Goal: Task Accomplishment & Management: Manage account settings

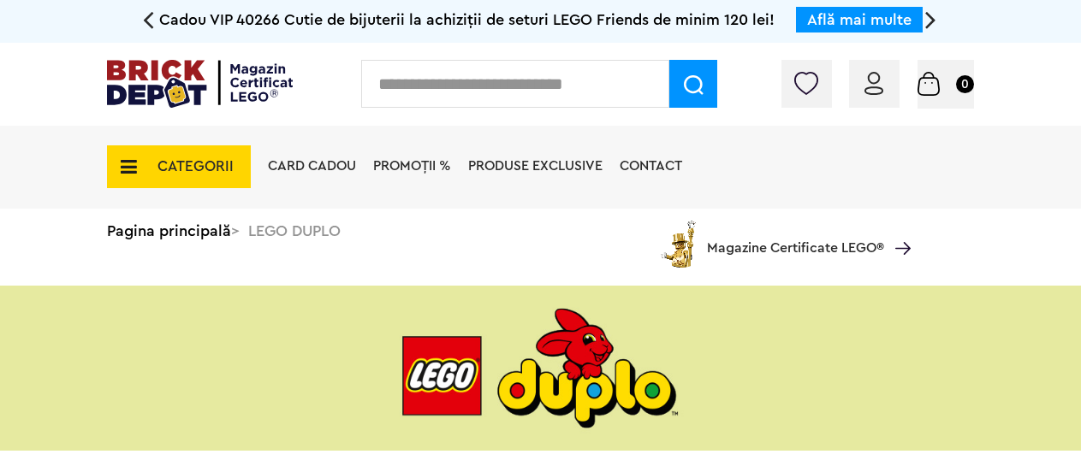
scroll to position [1246, 0]
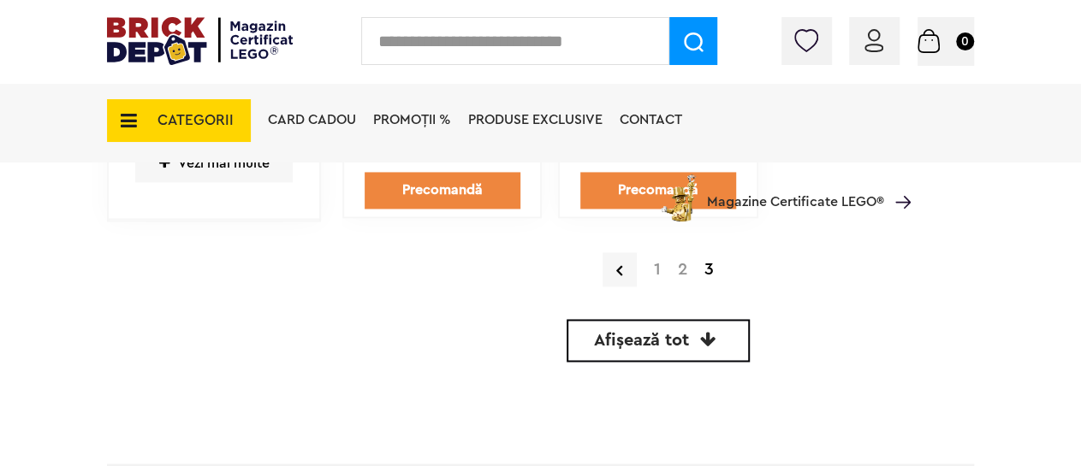
click at [876, 44] on img at bounding box center [874, 40] width 19 height 23
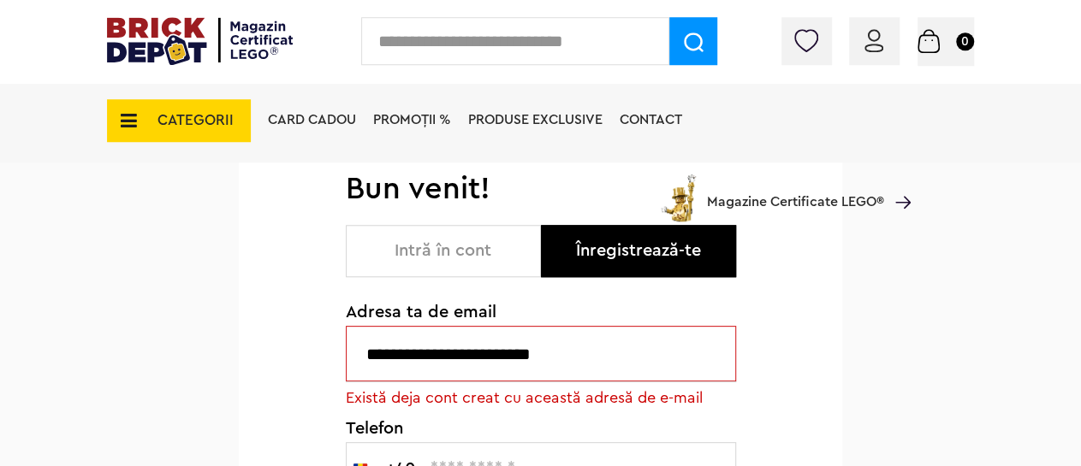
scroll to position [178, 0]
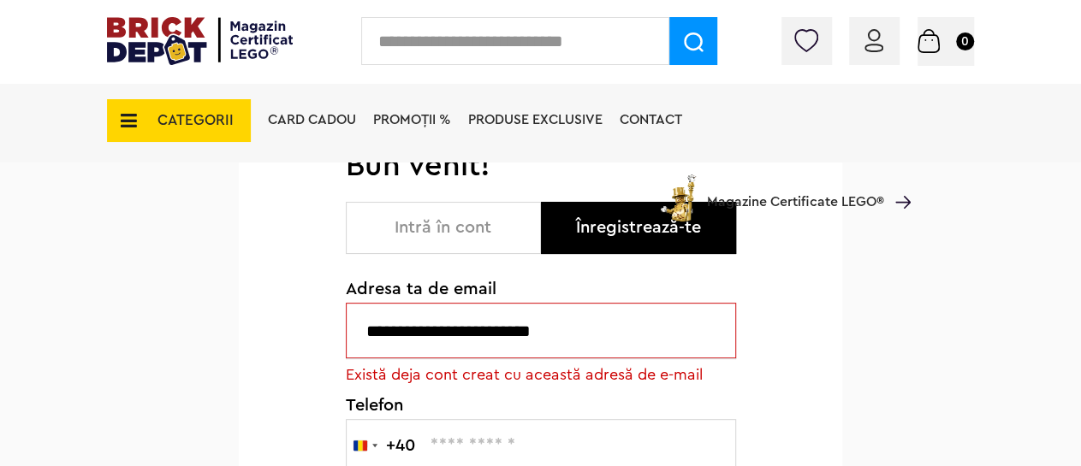
click at [457, 223] on button "Intră în cont" at bounding box center [443, 228] width 195 height 52
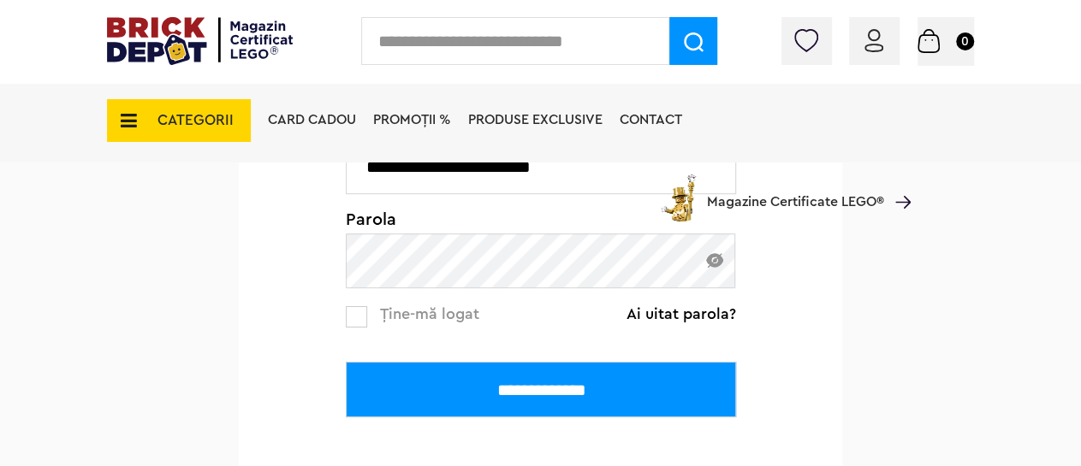
scroll to position [356, 0]
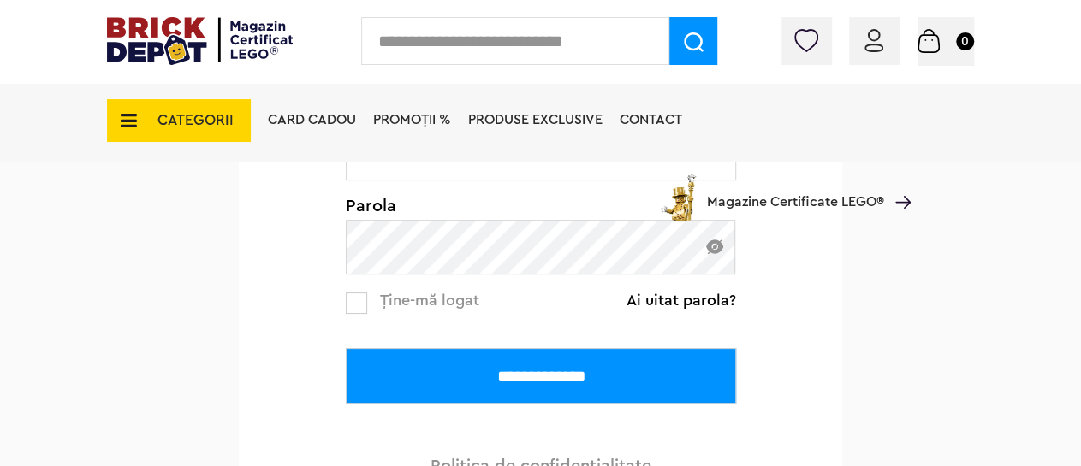
click at [518, 381] on input "**********" at bounding box center [541, 376] width 390 height 56
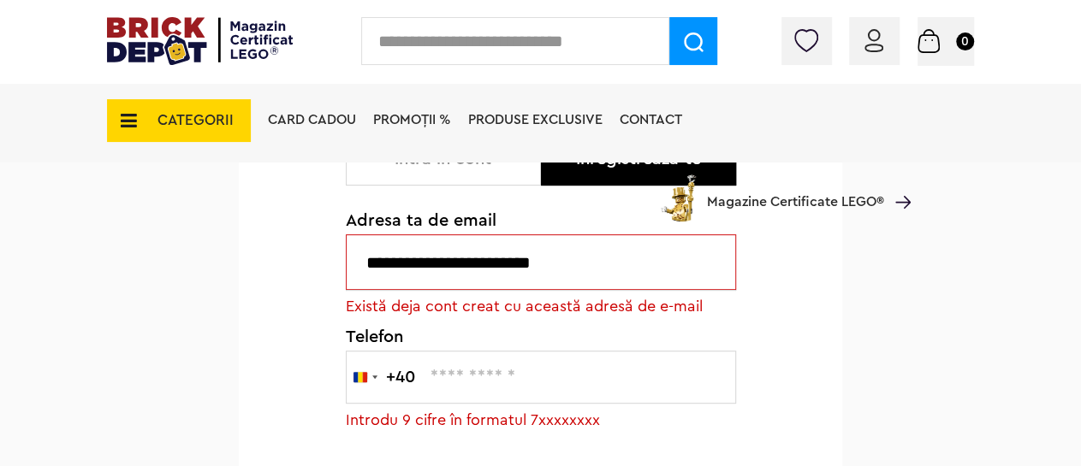
scroll to position [267, 0]
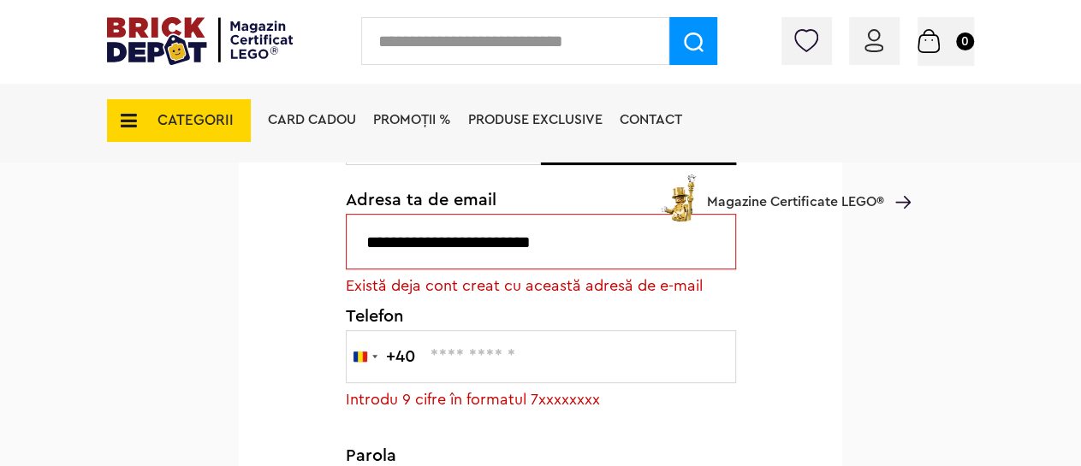
click at [429, 360] on input "text" at bounding box center [541, 356] width 390 height 53
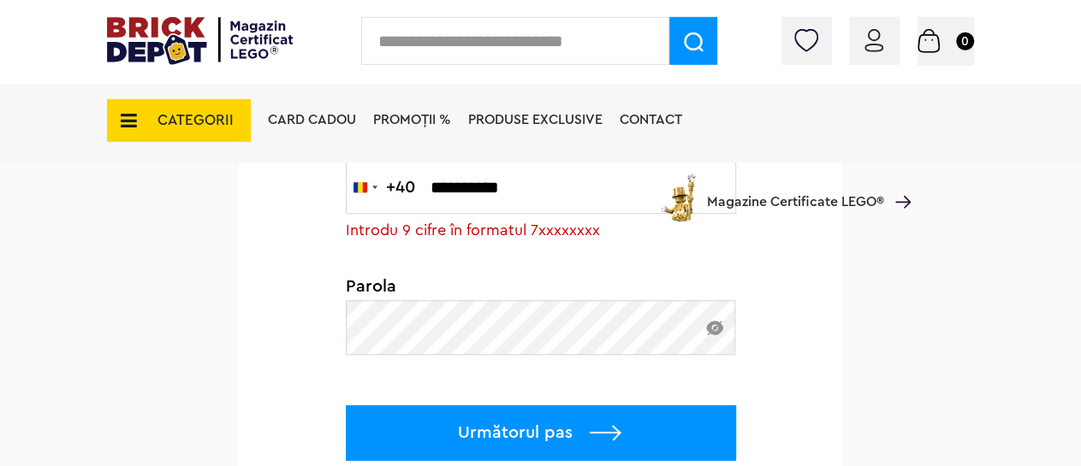
scroll to position [445, 0]
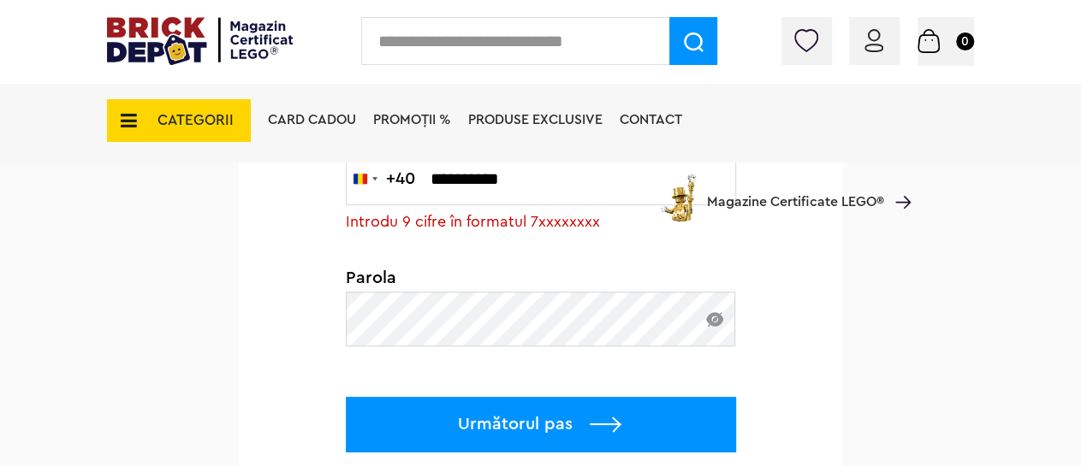
type input "**********"
click at [527, 419] on p "Următorul pas" at bounding box center [541, 425] width 390 height 56
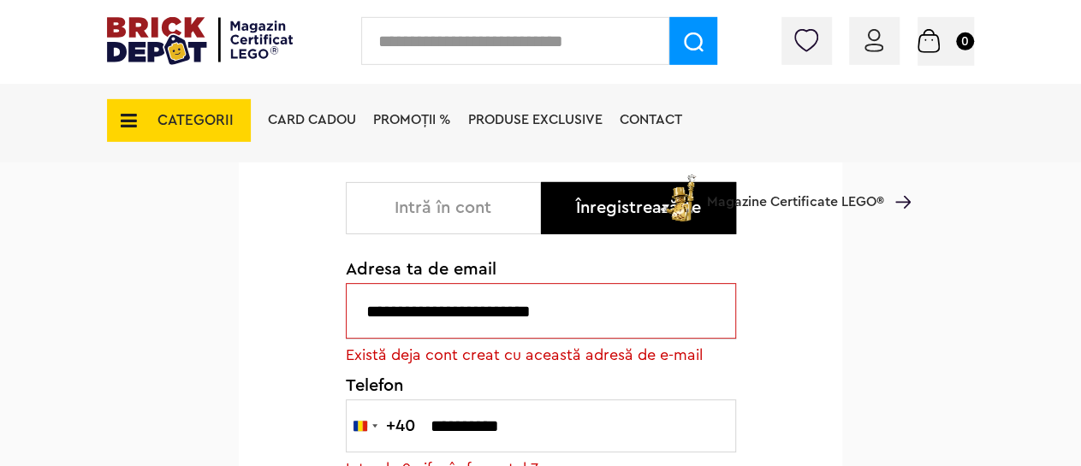
scroll to position [178, 0]
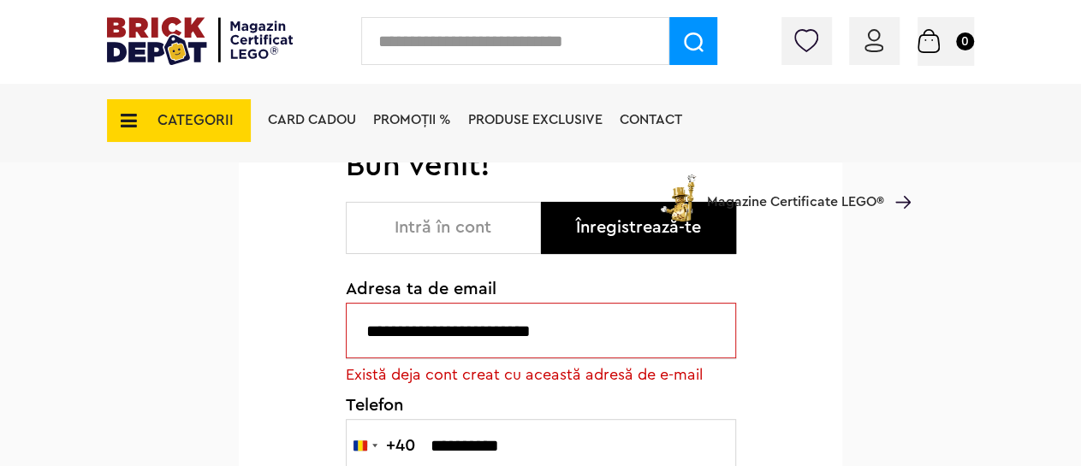
click at [463, 230] on button "Intră în cont" at bounding box center [443, 228] width 195 height 52
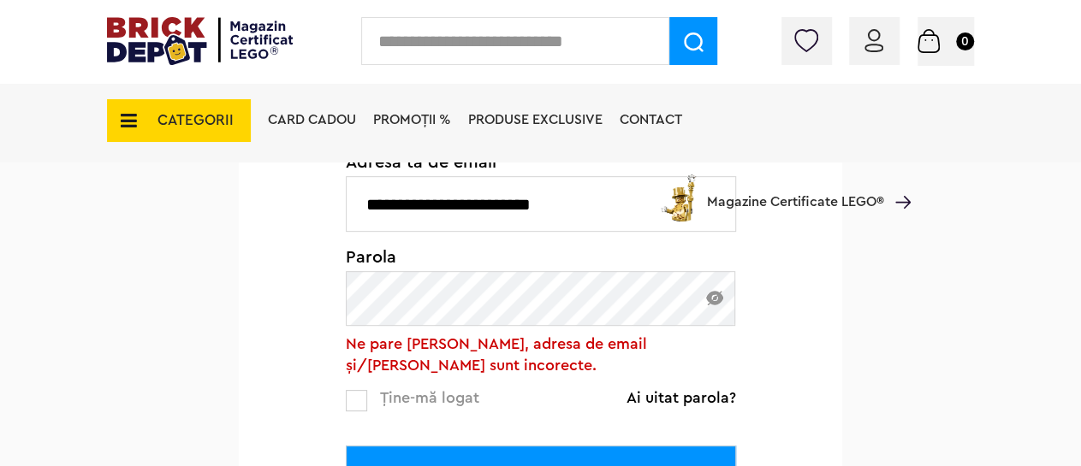
scroll to position [356, 0]
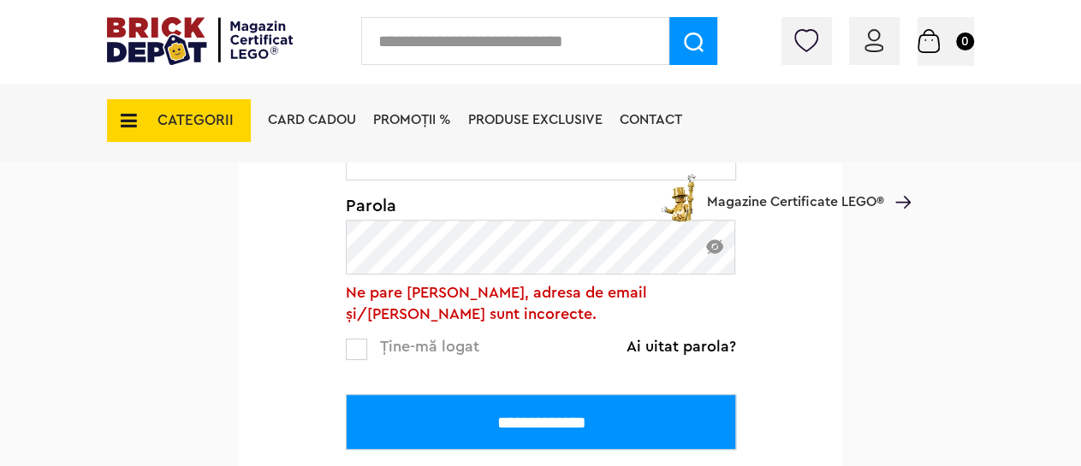
click at [639, 346] on link "Ai uitat parola?" at bounding box center [682, 346] width 110 height 17
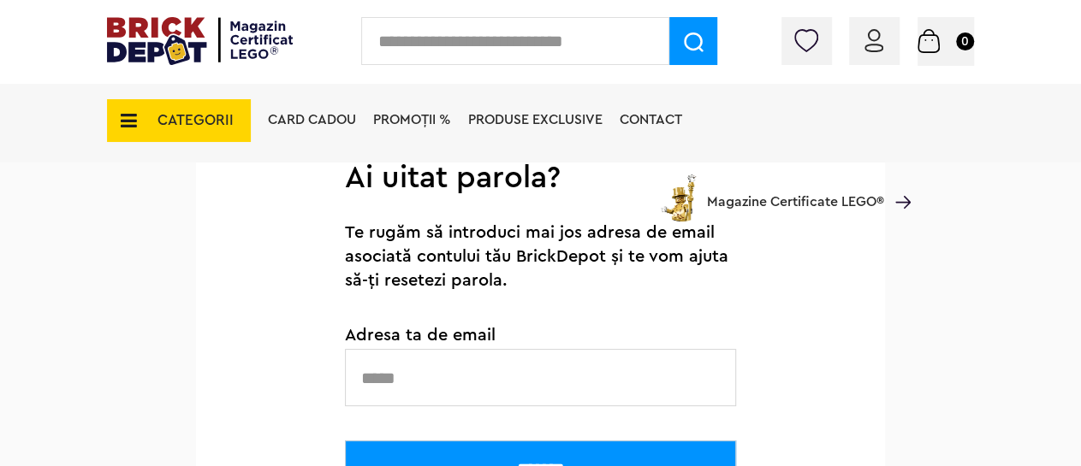
scroll to position [267, 0]
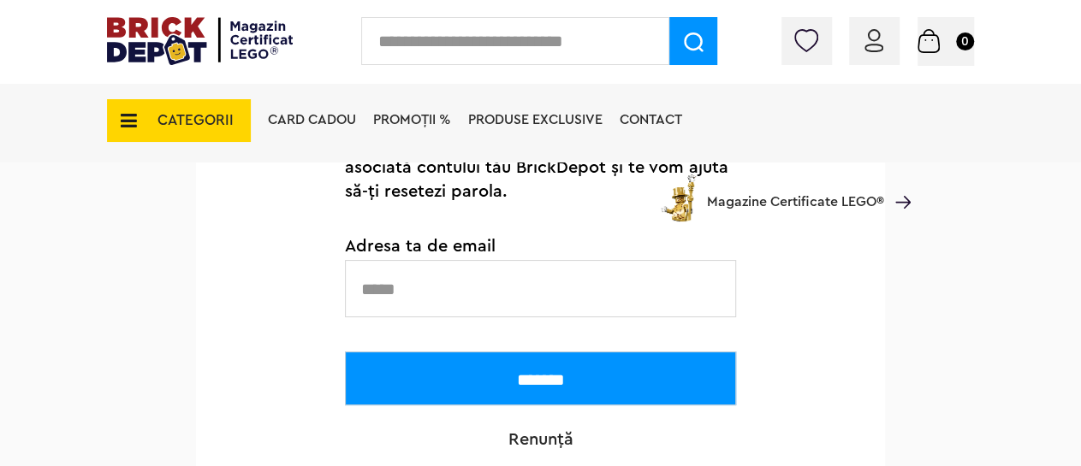
click at [432, 295] on input "text" at bounding box center [540, 288] width 391 height 57
type input "**********"
click at [544, 374] on input "*******" at bounding box center [540, 379] width 391 height 54
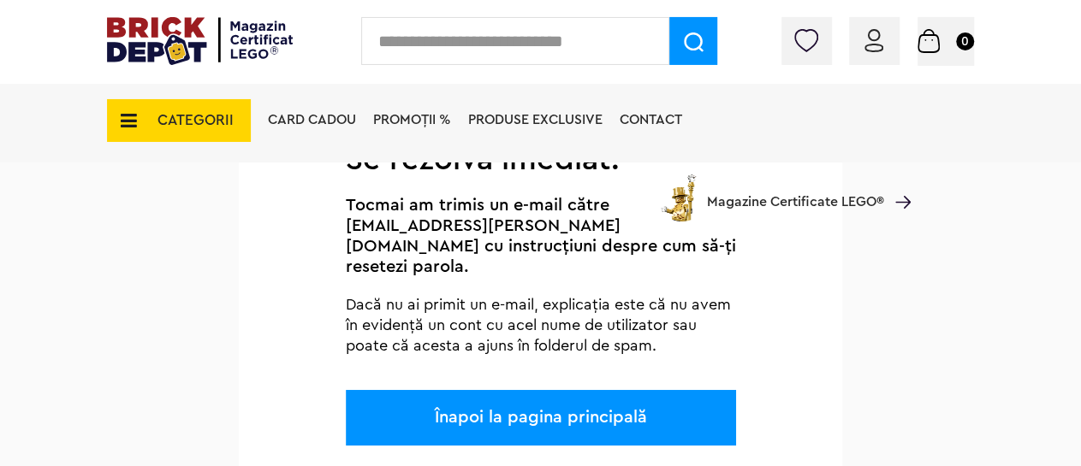
scroll to position [178, 0]
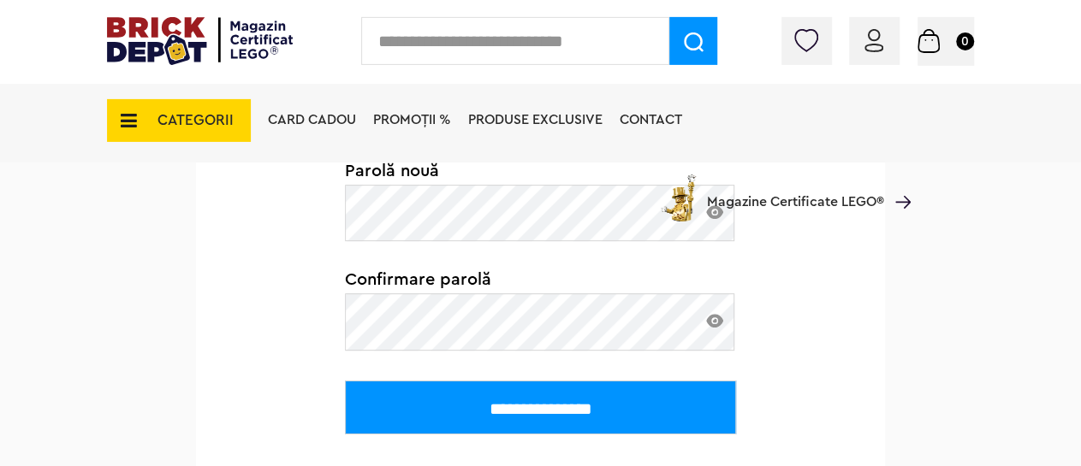
scroll to position [267, 0]
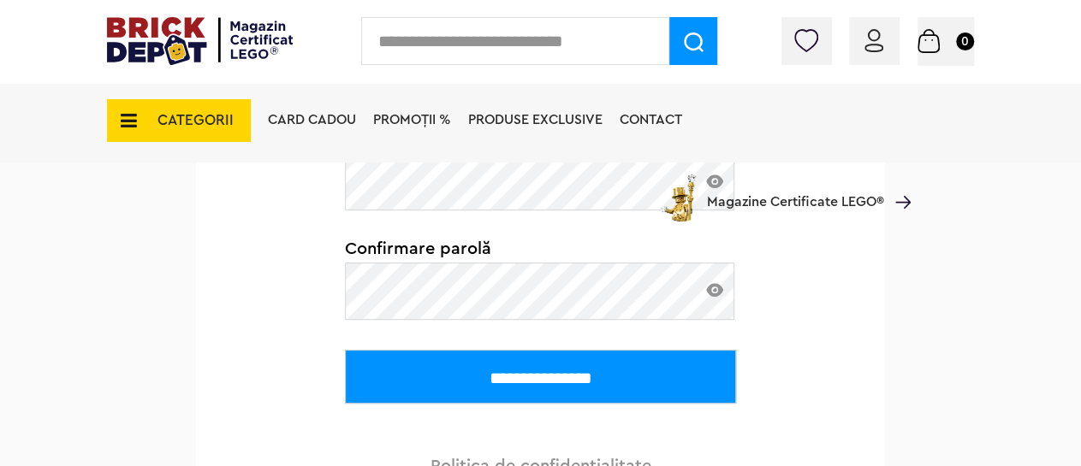
click at [504, 376] on input "**********" at bounding box center [540, 377] width 391 height 54
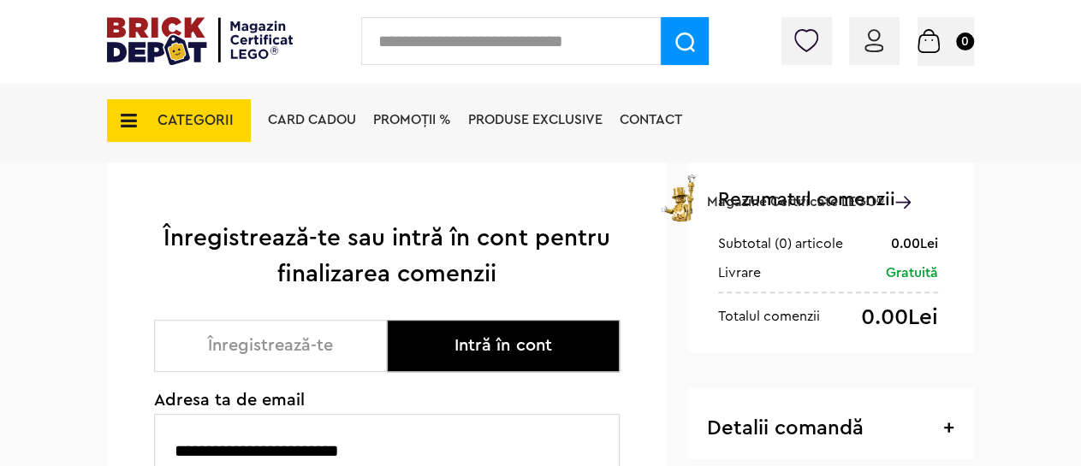
scroll to position [267, 0]
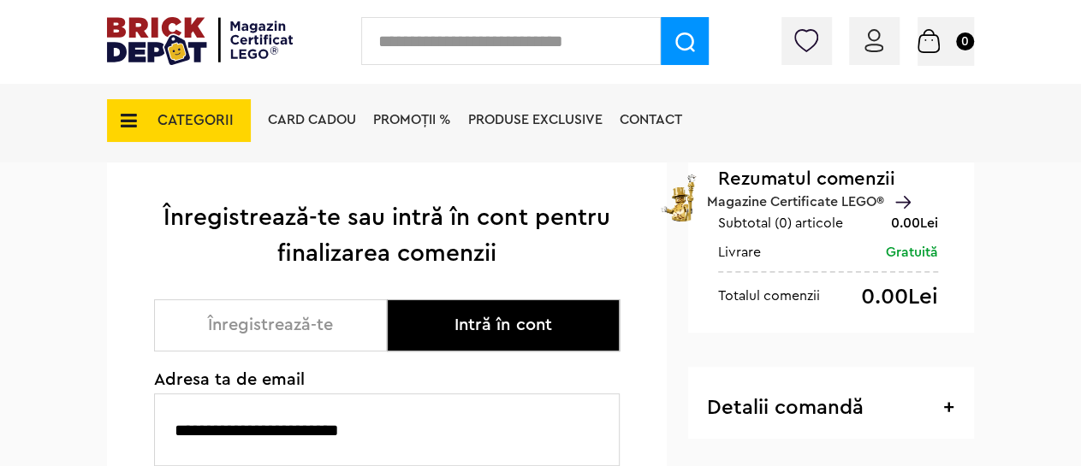
click at [482, 324] on button "Intră în cont" at bounding box center [503, 326] width 233 height 52
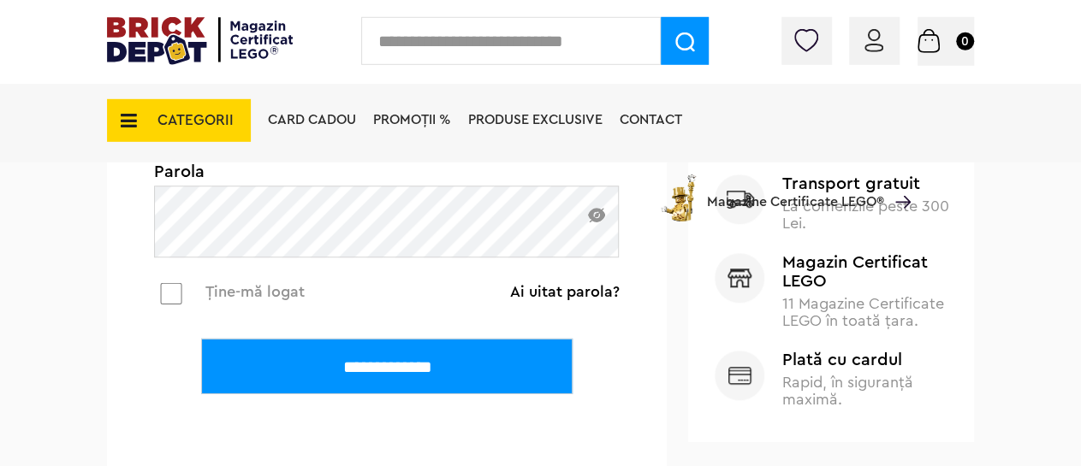
scroll to position [623, 0]
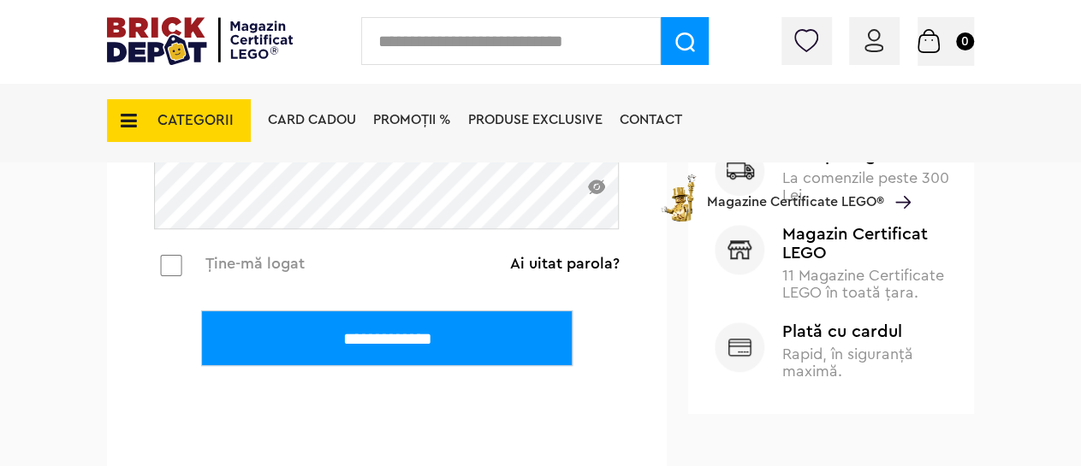
click at [386, 355] on input "**********" at bounding box center [386, 339] width 371 height 56
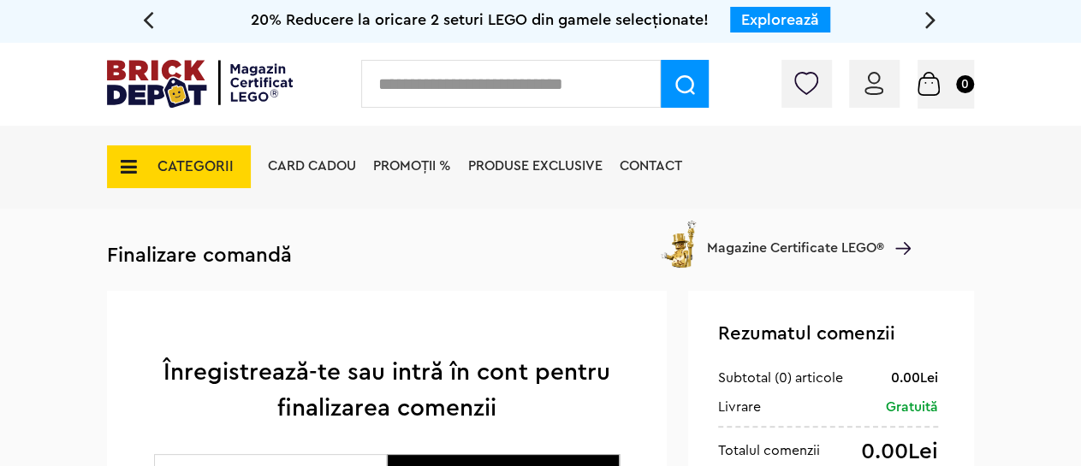
click at [124, 169] on icon at bounding box center [123, 166] width 27 height 19
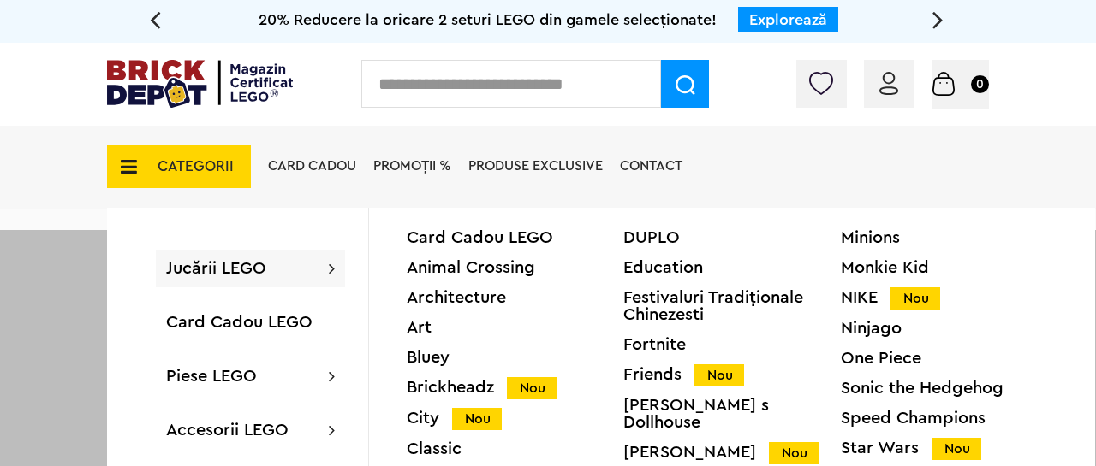
click at [212, 272] on span "Jucării LEGO" at bounding box center [216, 268] width 100 height 17
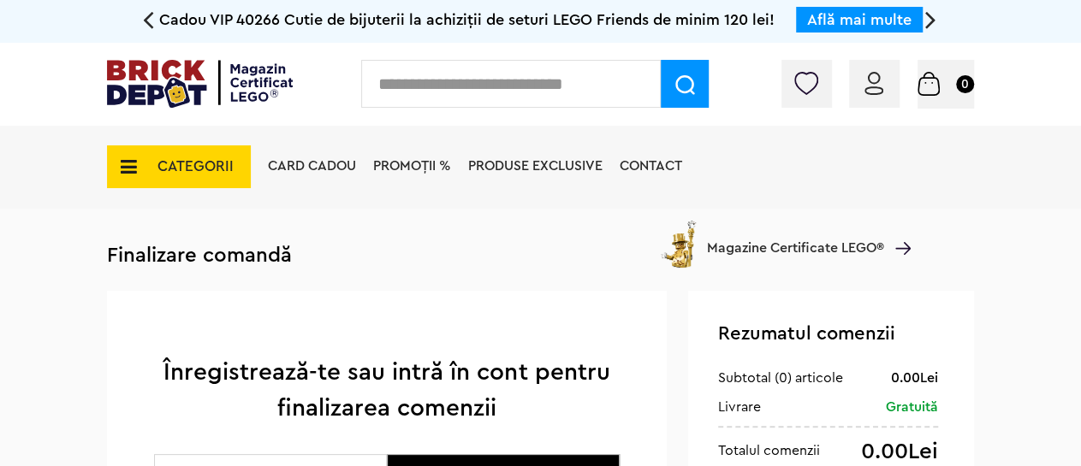
scroll to position [7, 0]
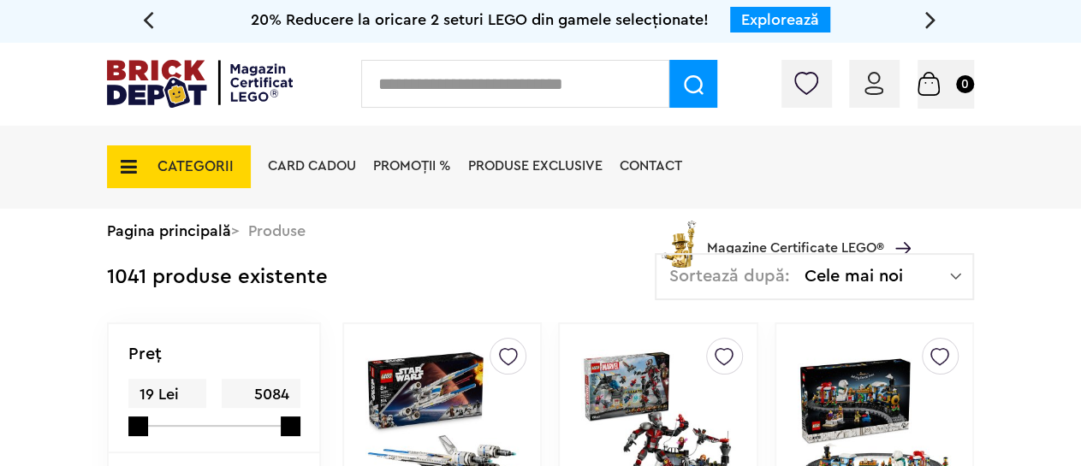
click at [122, 163] on icon at bounding box center [123, 166] width 27 height 19
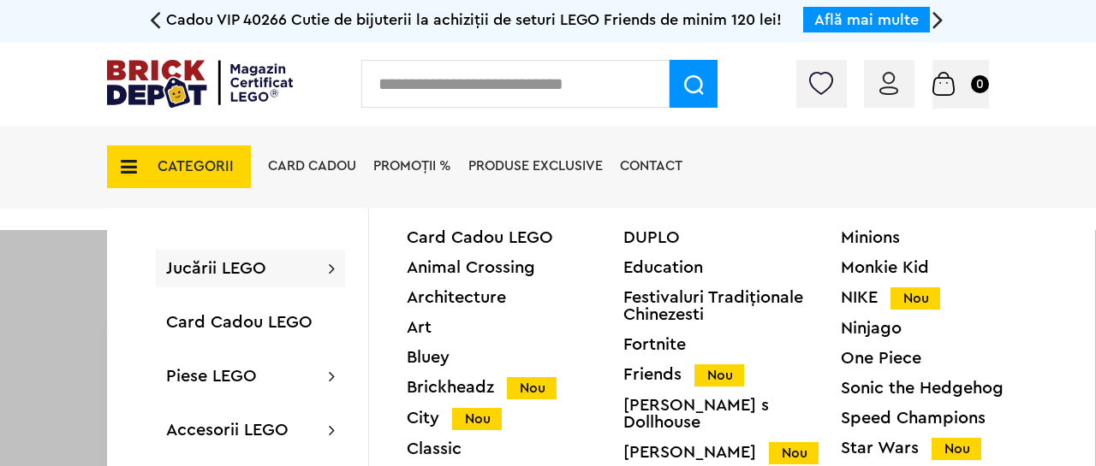
click at [331, 270] on icon at bounding box center [332, 268] width 6 height 17
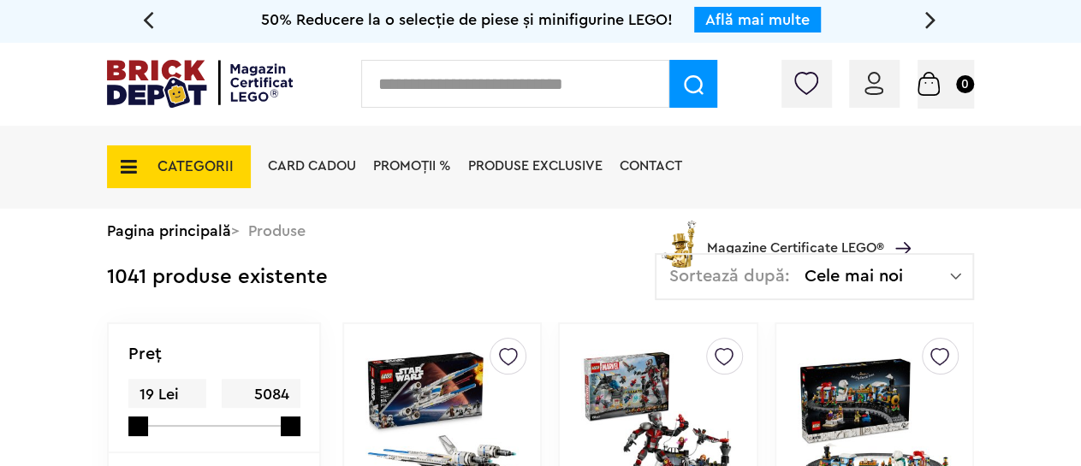
click at [130, 174] on icon at bounding box center [123, 166] width 27 height 19
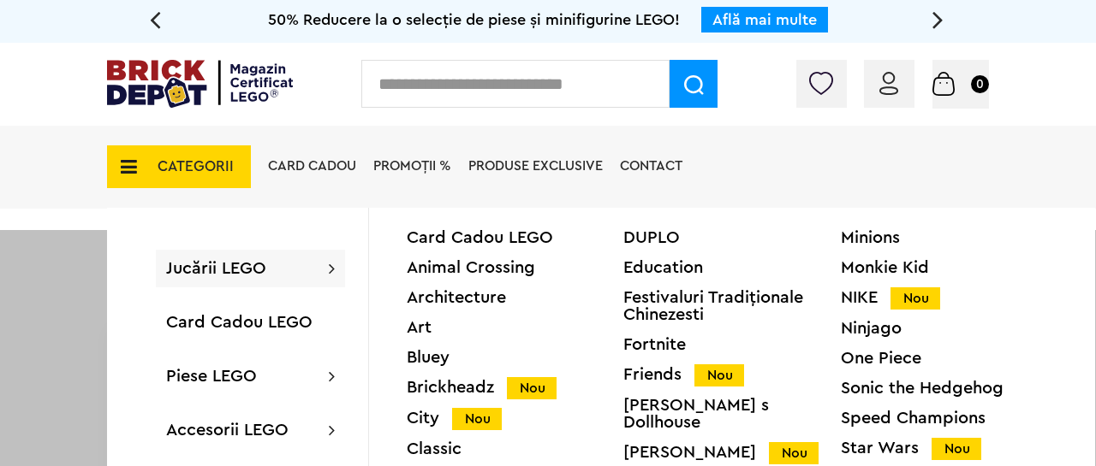
click at [247, 264] on span "Jucării LEGO" at bounding box center [216, 268] width 100 height 17
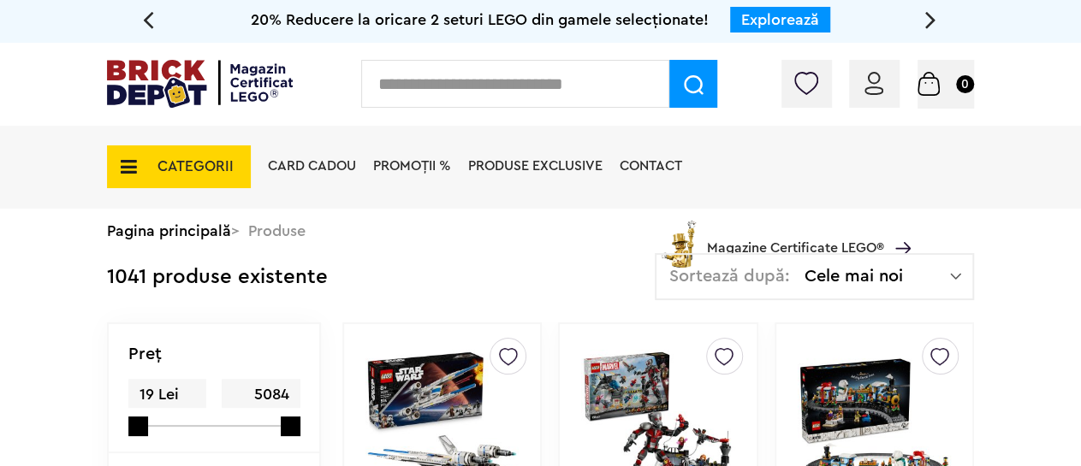
click at [128, 167] on icon at bounding box center [123, 166] width 27 height 19
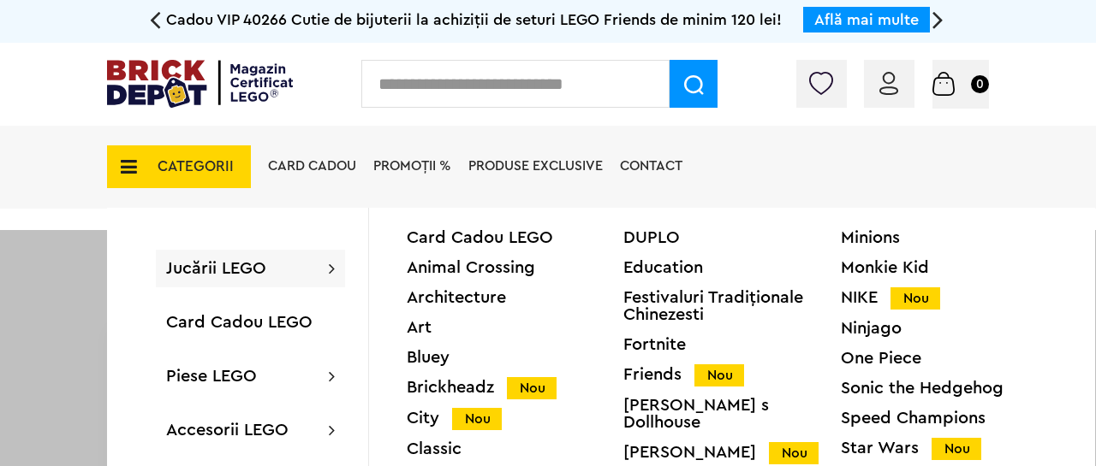
click at [646, 235] on div "DUPLO" at bounding box center [731, 237] width 217 height 17
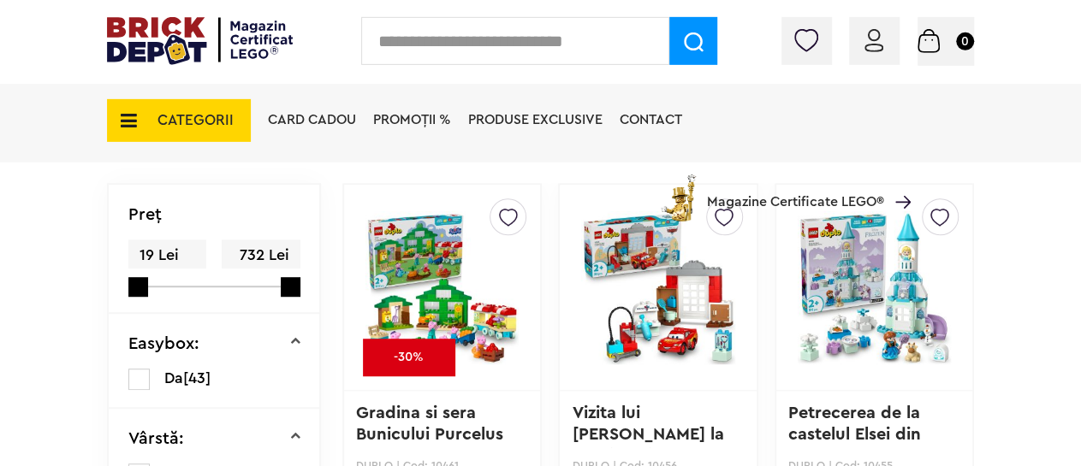
scroll to position [445, 0]
